Goal: Transaction & Acquisition: Purchase product/service

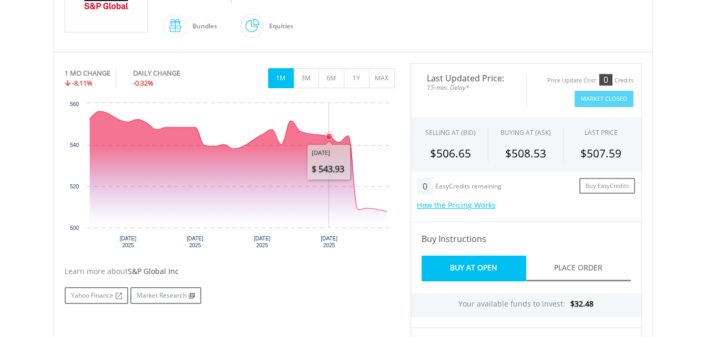
scroll to position [261, 0]
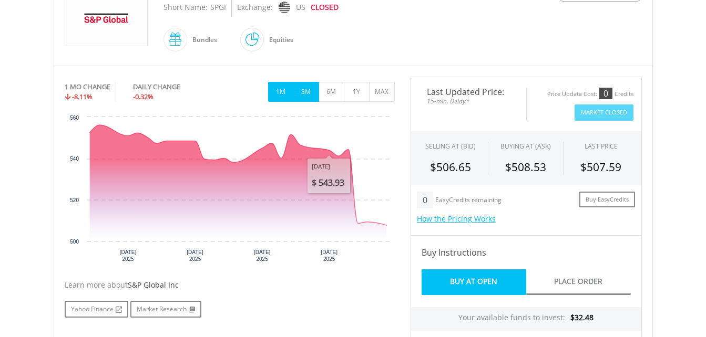
click at [312, 99] on button "3M" at bounding box center [306, 92] width 26 height 20
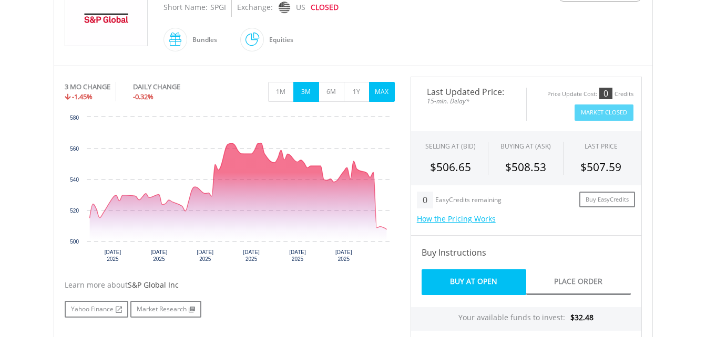
click at [374, 99] on button "MAX" at bounding box center [382, 92] width 26 height 20
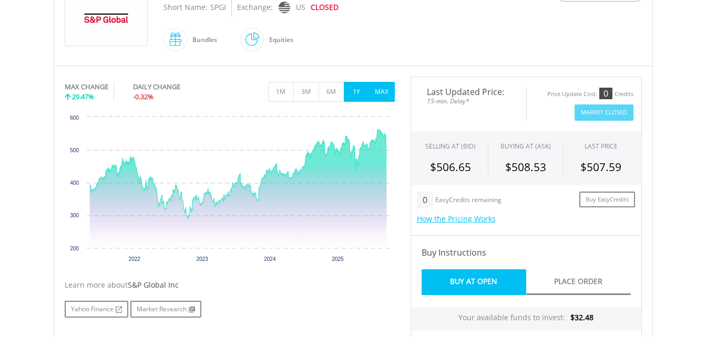
click at [356, 97] on button "1Y" at bounding box center [357, 92] width 26 height 20
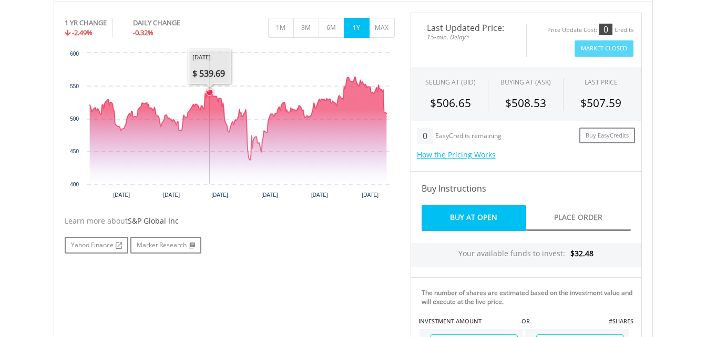
scroll to position [203, 0]
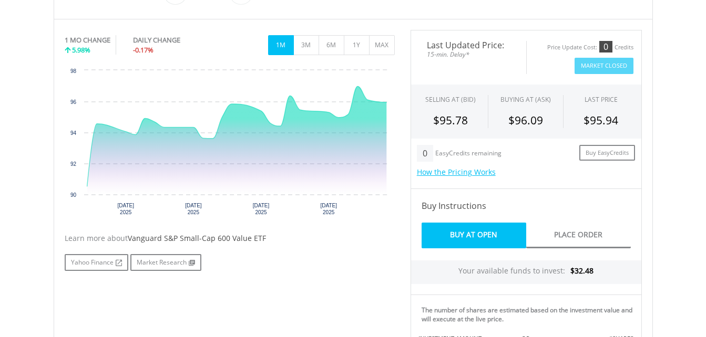
scroll to position [297, 0]
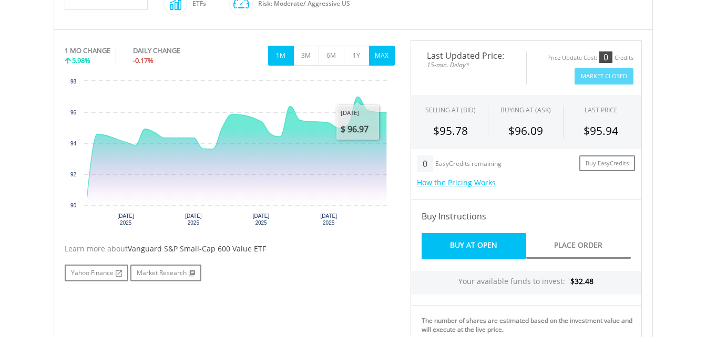
click at [378, 49] on button "MAX" at bounding box center [382, 56] width 26 height 20
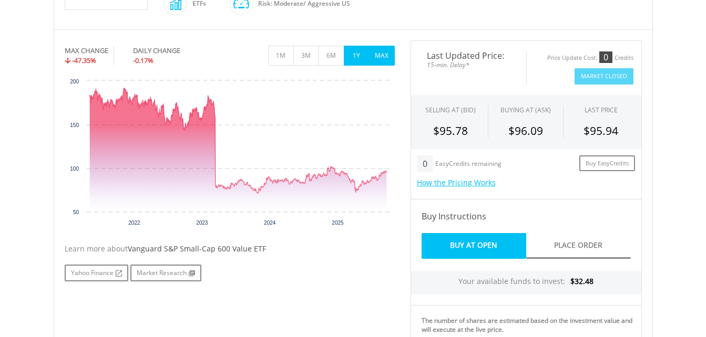
click at [356, 49] on button "1Y" at bounding box center [357, 56] width 26 height 20
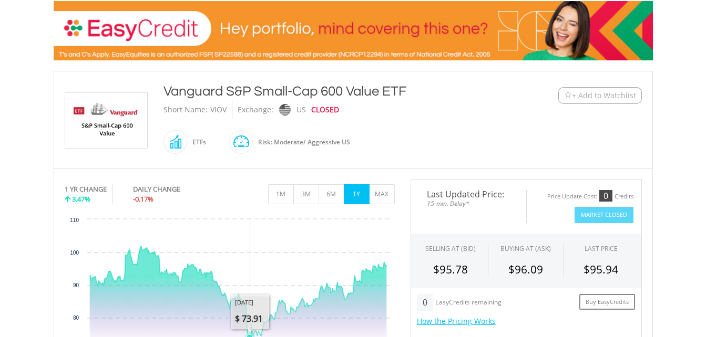
scroll to position [135, 0]
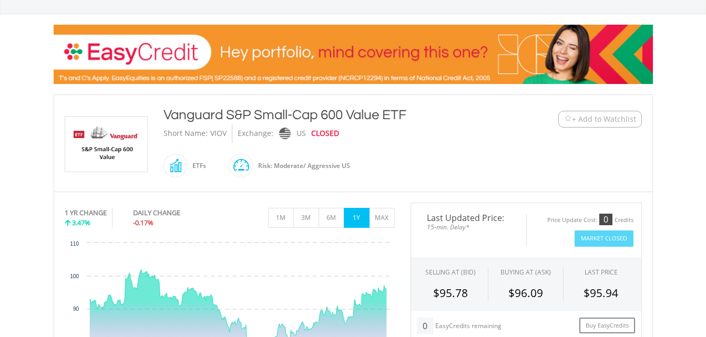
drag, startPoint x: 168, startPoint y: 115, endPoint x: 405, endPoint y: 115, distance: 237.0
click at [405, 115] on div "Vanguard S&P Small-Cap 600 Value ETF" at bounding box center [328, 115] width 330 height 19
copy div "anguard S&P Small-Cap 600 Value ETF"
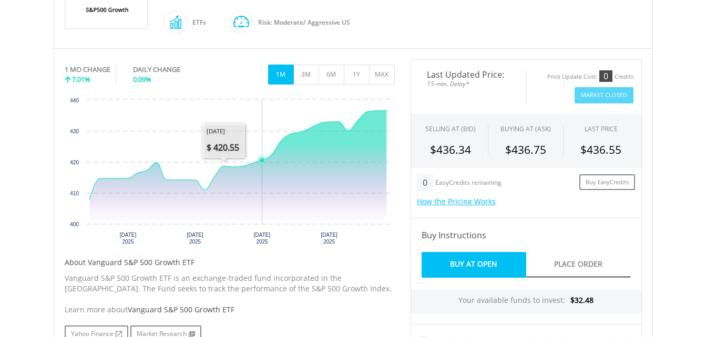
scroll to position [277, 0]
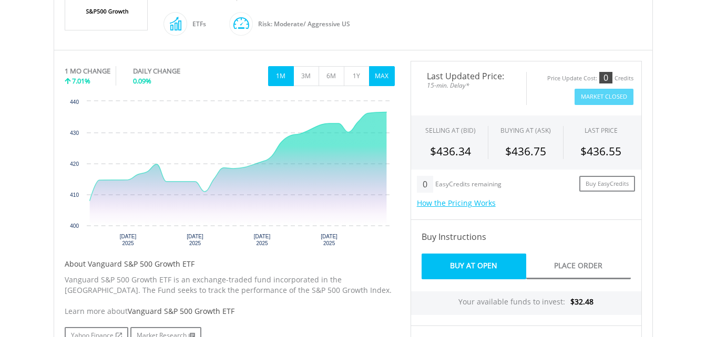
click at [377, 73] on button "MAX" at bounding box center [382, 76] width 26 height 20
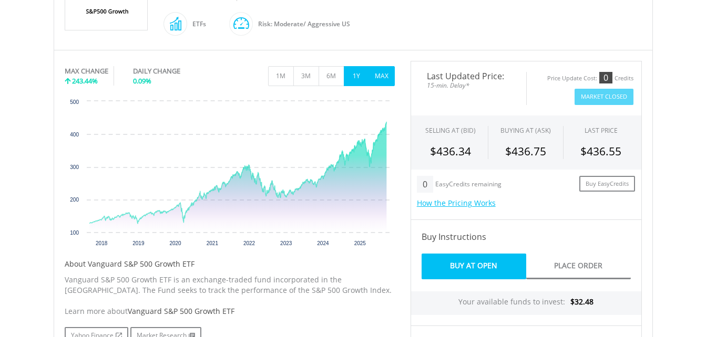
click at [363, 74] on button "1Y" at bounding box center [357, 76] width 26 height 20
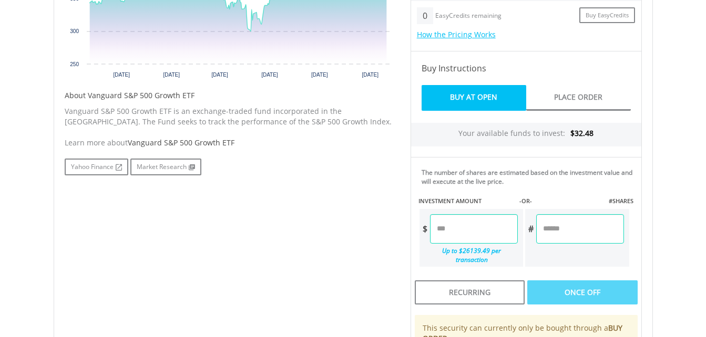
scroll to position [466, 0]
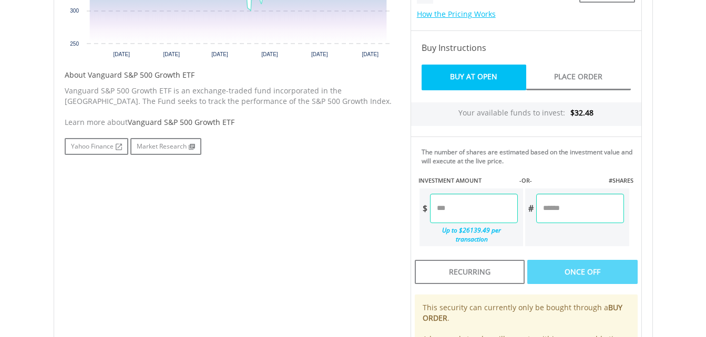
click at [470, 207] on input "number" at bounding box center [474, 208] width 88 height 29
type input "*****"
type input "******"
click at [530, 242] on div "Last Updated Price: 15-min. Delay* Price Update Cost: 0 Credits Market Closed S…" at bounding box center [526, 141] width 247 height 538
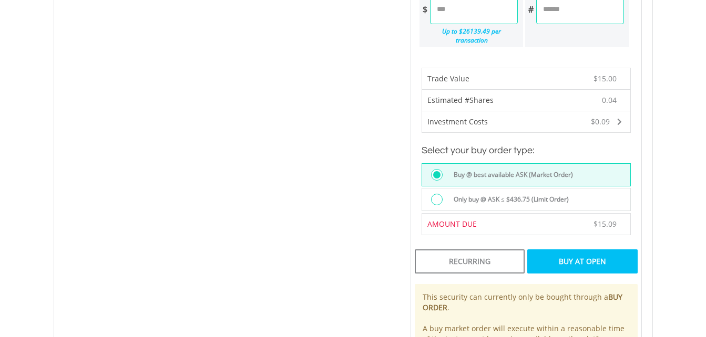
scroll to position [674, 0]
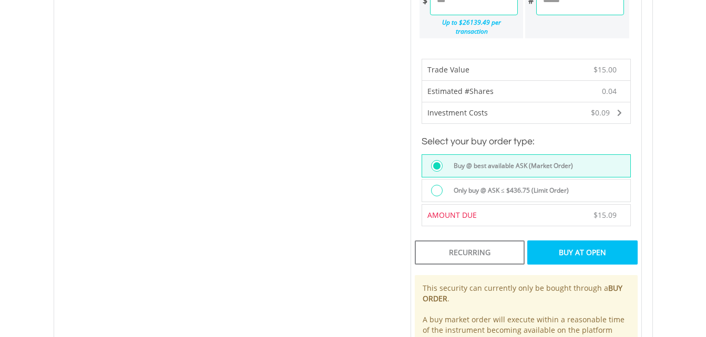
click at [559, 247] on div "Buy At Open" at bounding box center [582, 253] width 110 height 24
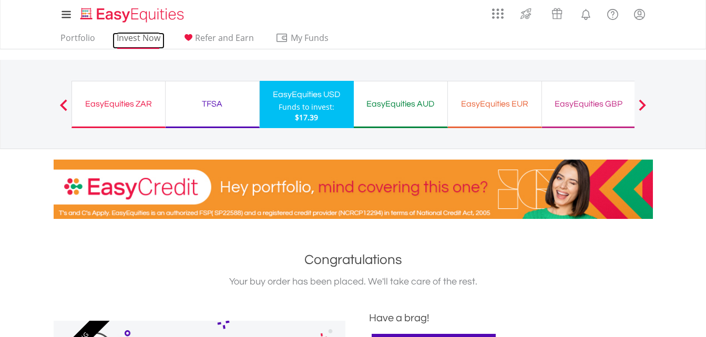
click at [131, 35] on link "Invest Now" at bounding box center [138, 41] width 52 height 16
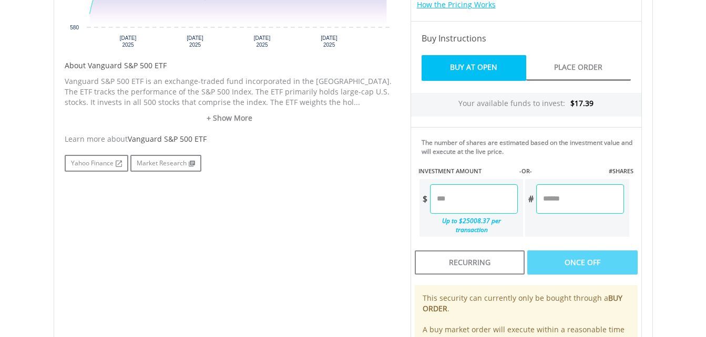
scroll to position [496, 0]
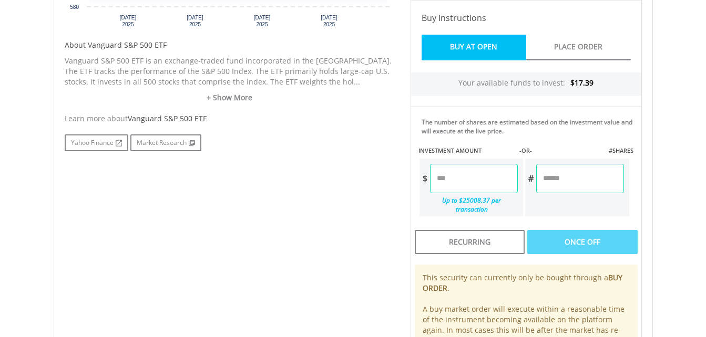
click at [444, 176] on input "number" at bounding box center [474, 178] width 88 height 29
type input "*****"
type input "******"
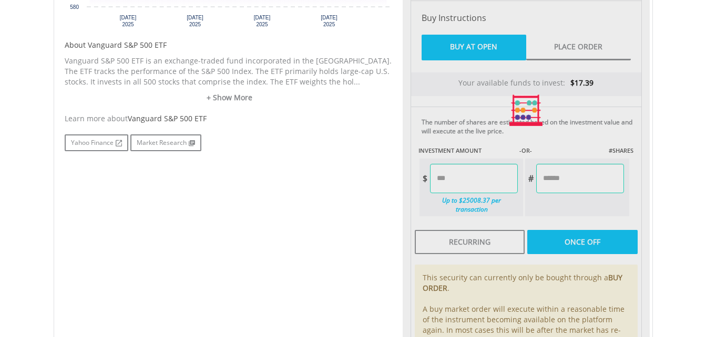
click at [599, 230] on div "Last Updated Price: 15-min. Delay* Price Update Cost: 0 Credits Market Closed S…" at bounding box center [526, 111] width 247 height 538
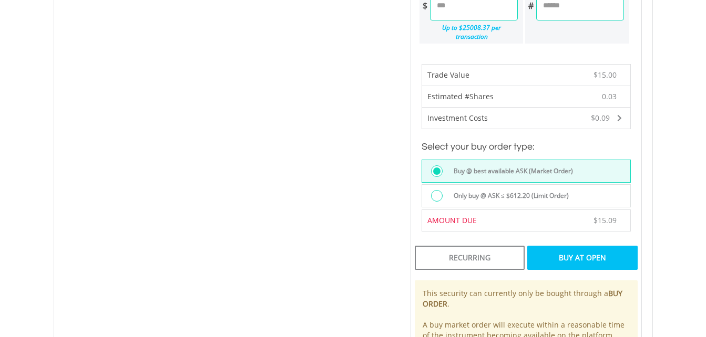
scroll to position [672, 0]
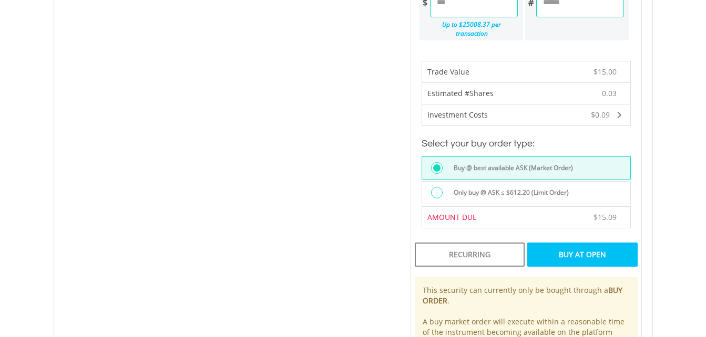
click at [560, 246] on div "Buy At Open" at bounding box center [582, 255] width 110 height 24
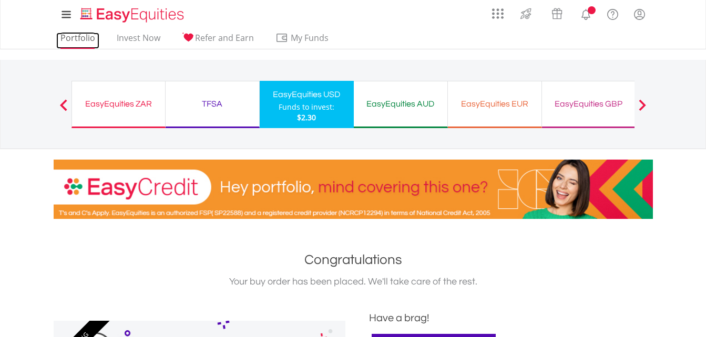
click at [76, 47] on link "Portfolio" at bounding box center [77, 41] width 43 height 16
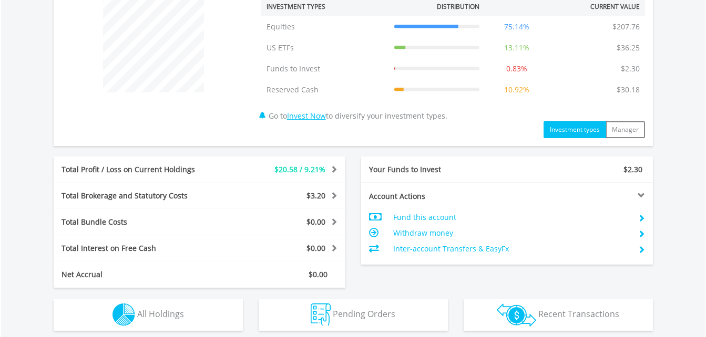
scroll to position [432, 0]
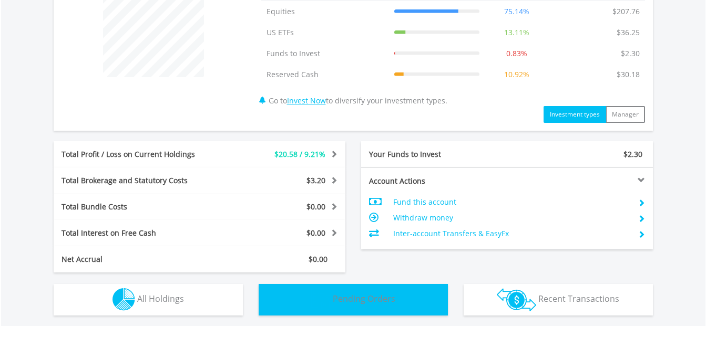
click at [348, 290] on button "Pending Orders Pending Orders" at bounding box center [353, 300] width 189 height 32
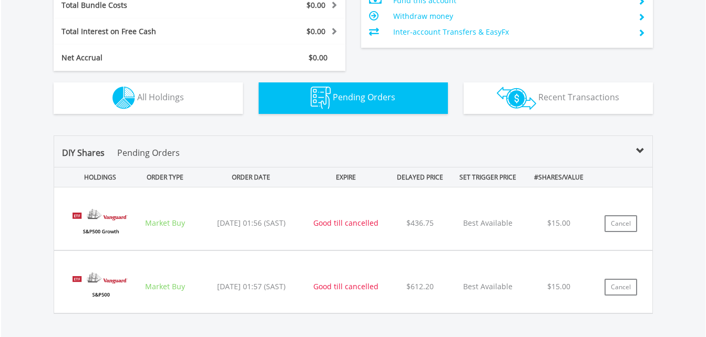
scroll to position [611, 0]
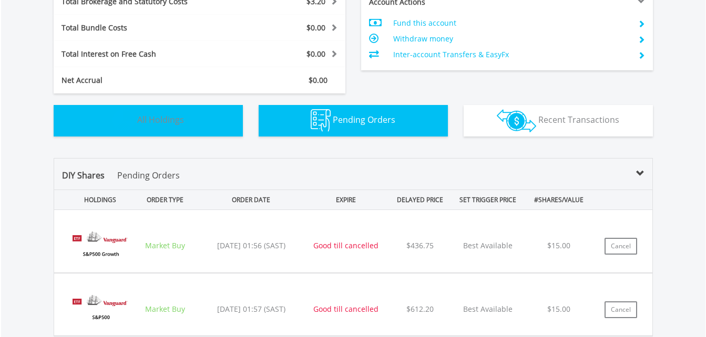
click at [196, 122] on button "Holdings All Holdings" at bounding box center [148, 121] width 189 height 32
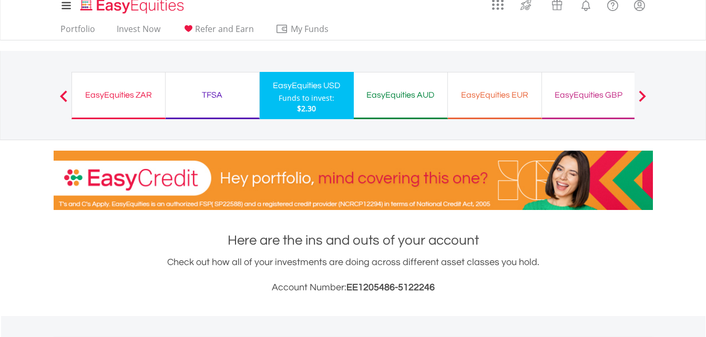
scroll to position [0, 0]
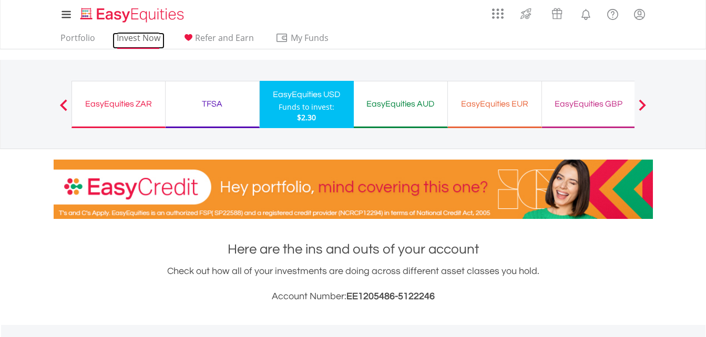
click at [138, 36] on link "Invest Now" at bounding box center [138, 41] width 52 height 16
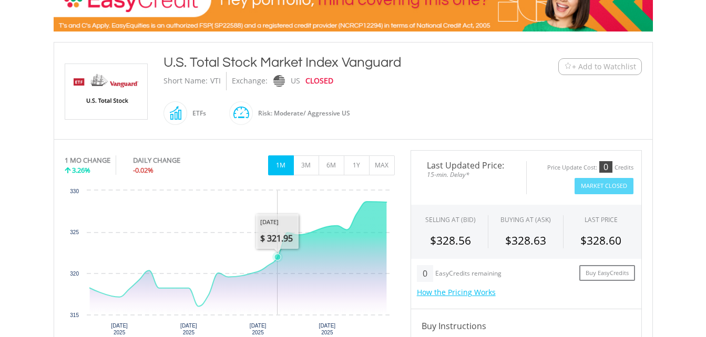
scroll to position [245, 0]
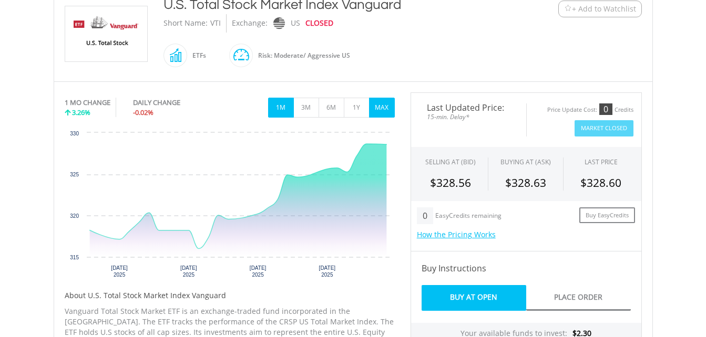
click at [378, 112] on button "MAX" at bounding box center [382, 108] width 26 height 20
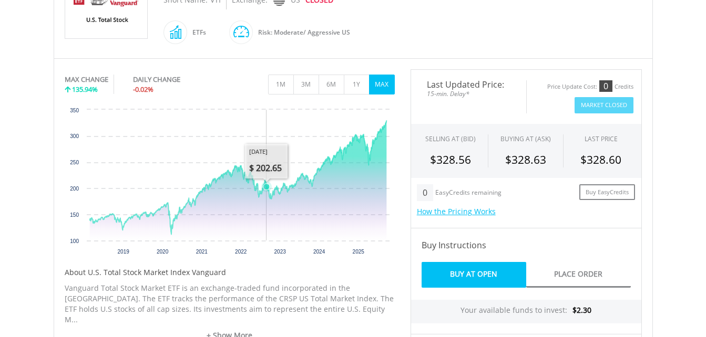
scroll to position [282, 0]
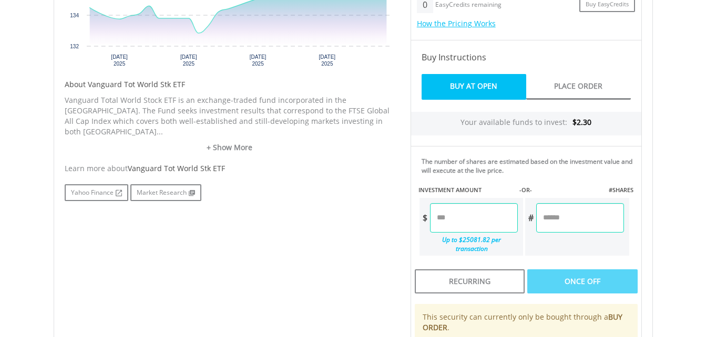
scroll to position [458, 0]
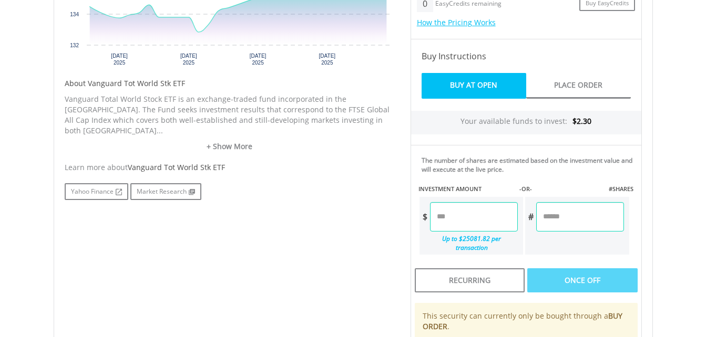
click at [464, 213] on input "number" at bounding box center [474, 216] width 88 height 29
type input "*"
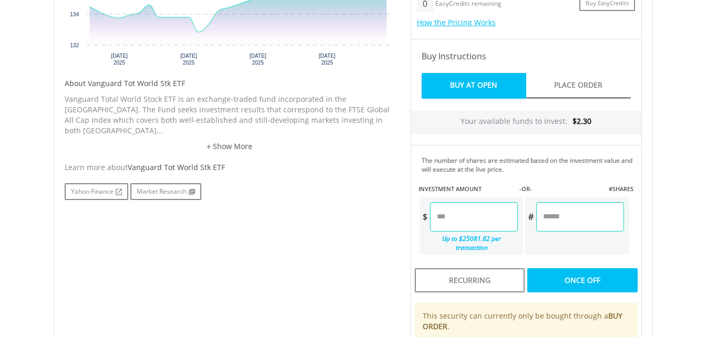
type input "****"
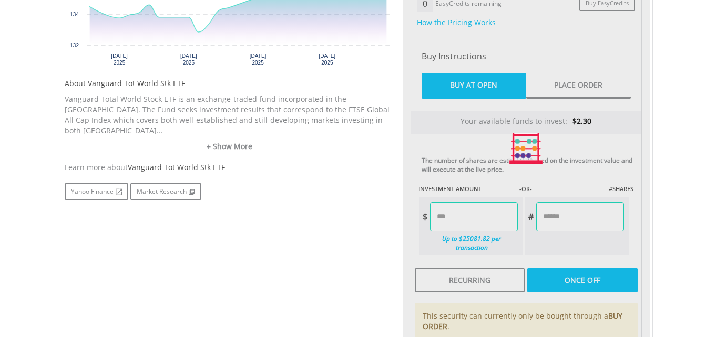
click at [471, 191] on div "Last Updated Price: 15-min. Delay* Price Update Cost: 0 Credits Market Closed S…" at bounding box center [526, 149] width 247 height 538
type input "******"
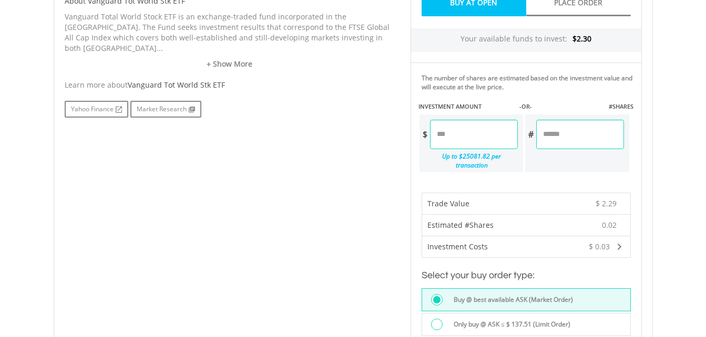
scroll to position [539, 0]
click at [456, 129] on input "****" at bounding box center [474, 135] width 88 height 29
type input "****"
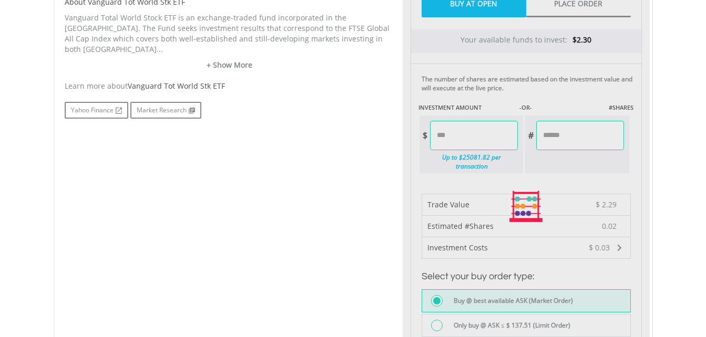
click at [471, 81] on div "Last Updated Price: 15-min. Delay* Price Update Cost: 0 Credits Market Closed S…" at bounding box center [526, 207] width 247 height 817
type input "******"
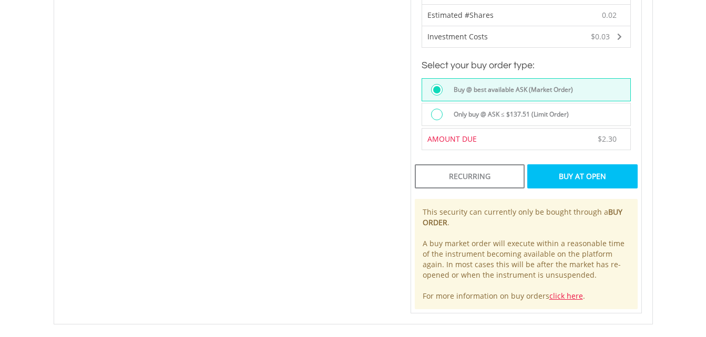
scroll to position [732, 0]
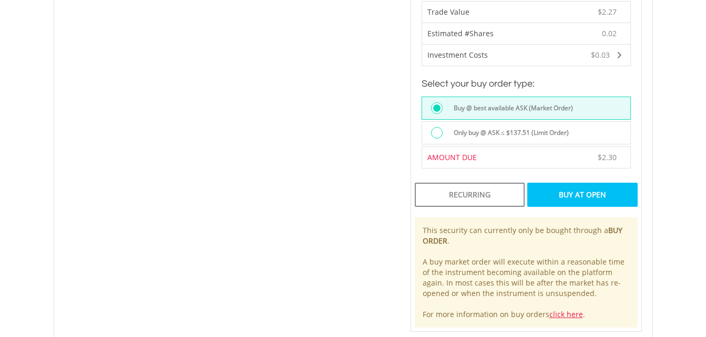
click at [576, 183] on div "Buy At Open" at bounding box center [582, 195] width 110 height 24
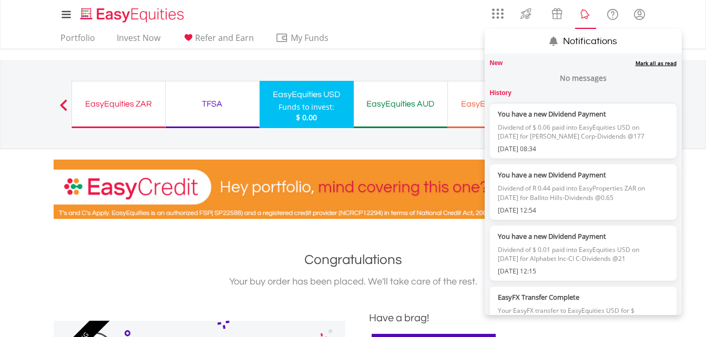
click at [582, 17] on lord-icon "Notifications" at bounding box center [585, 14] width 13 height 13
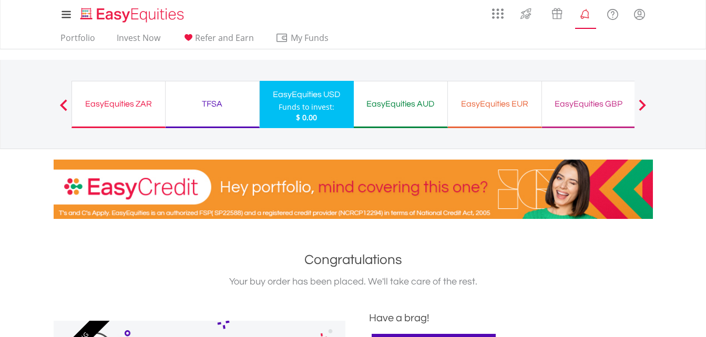
click at [582, 17] on lord-icon "Notifications" at bounding box center [585, 14] width 13 height 13
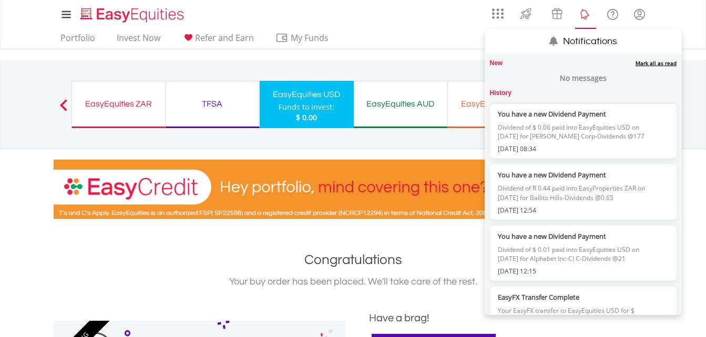
click at [587, 15] on lord-icon "Notifications" at bounding box center [585, 14] width 13 height 13
